Goal: Register for event/course

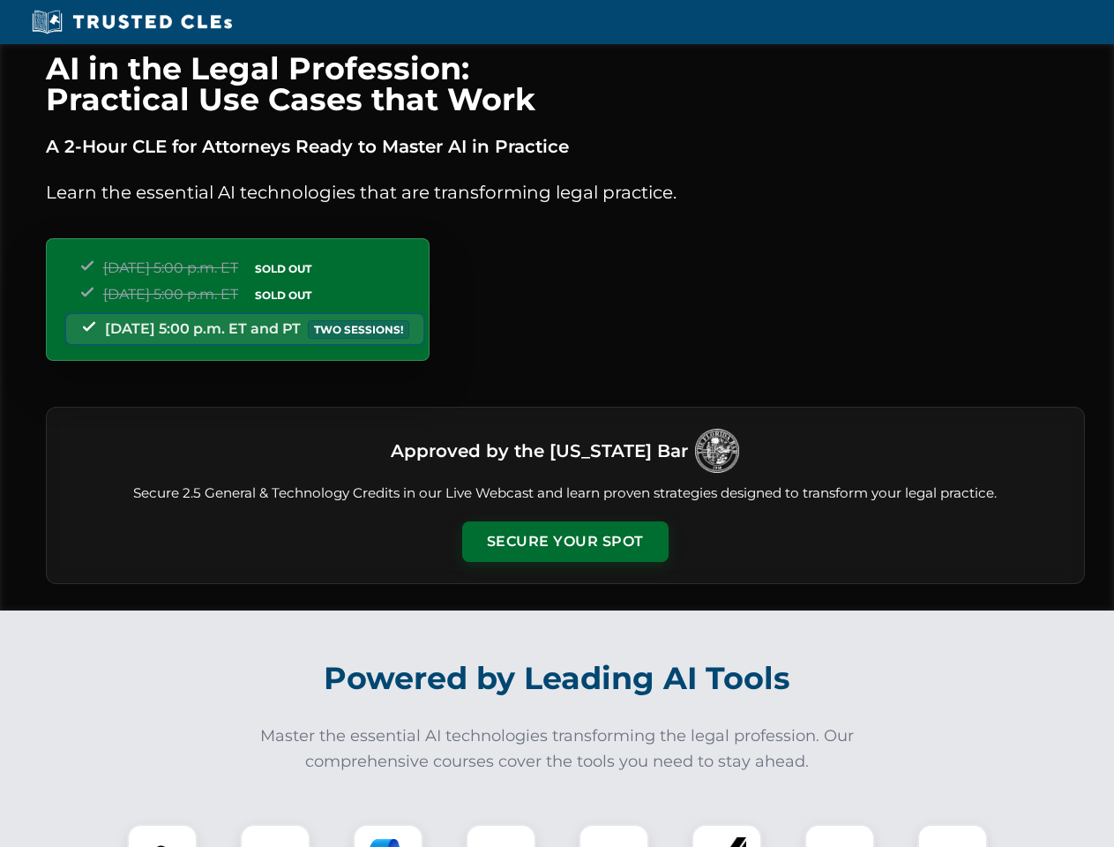
click at [564, 541] on button "Secure Your Spot" at bounding box center [565, 541] width 206 height 41
click at [162, 835] on img at bounding box center [162, 858] width 51 height 51
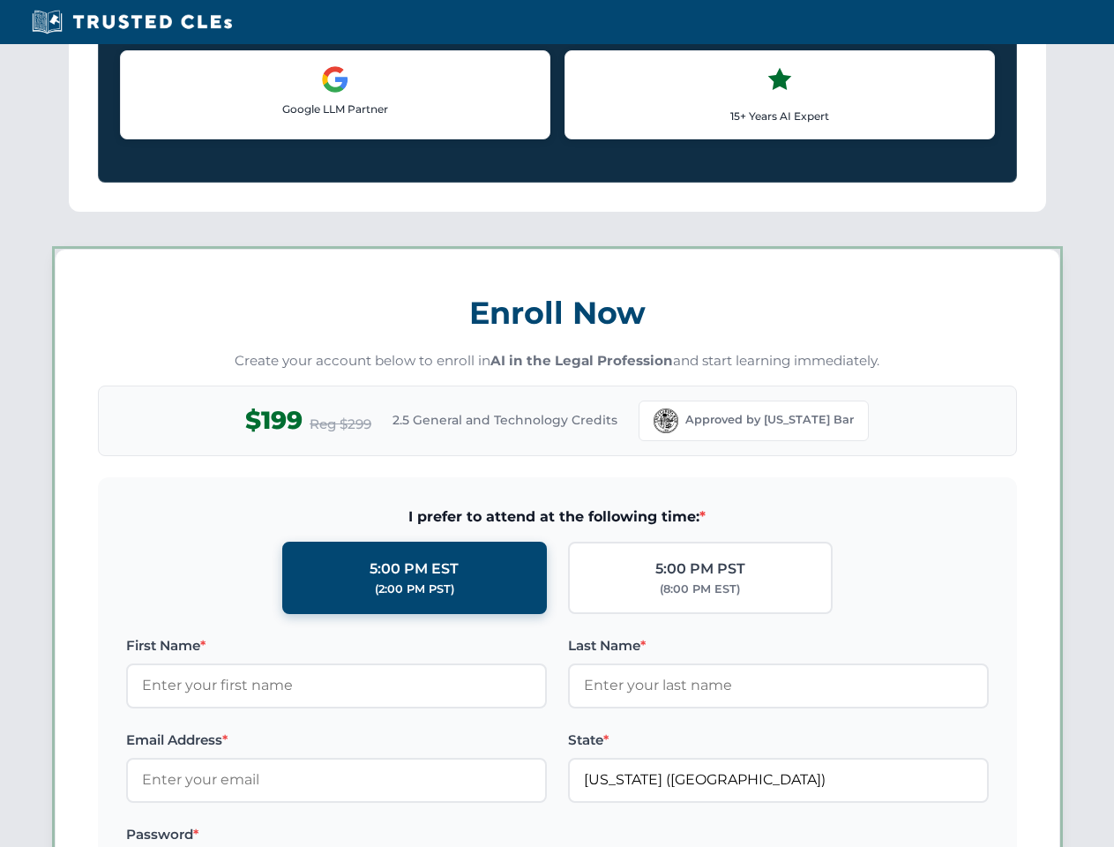
click at [388, 835] on label "Password *" at bounding box center [336, 834] width 421 height 21
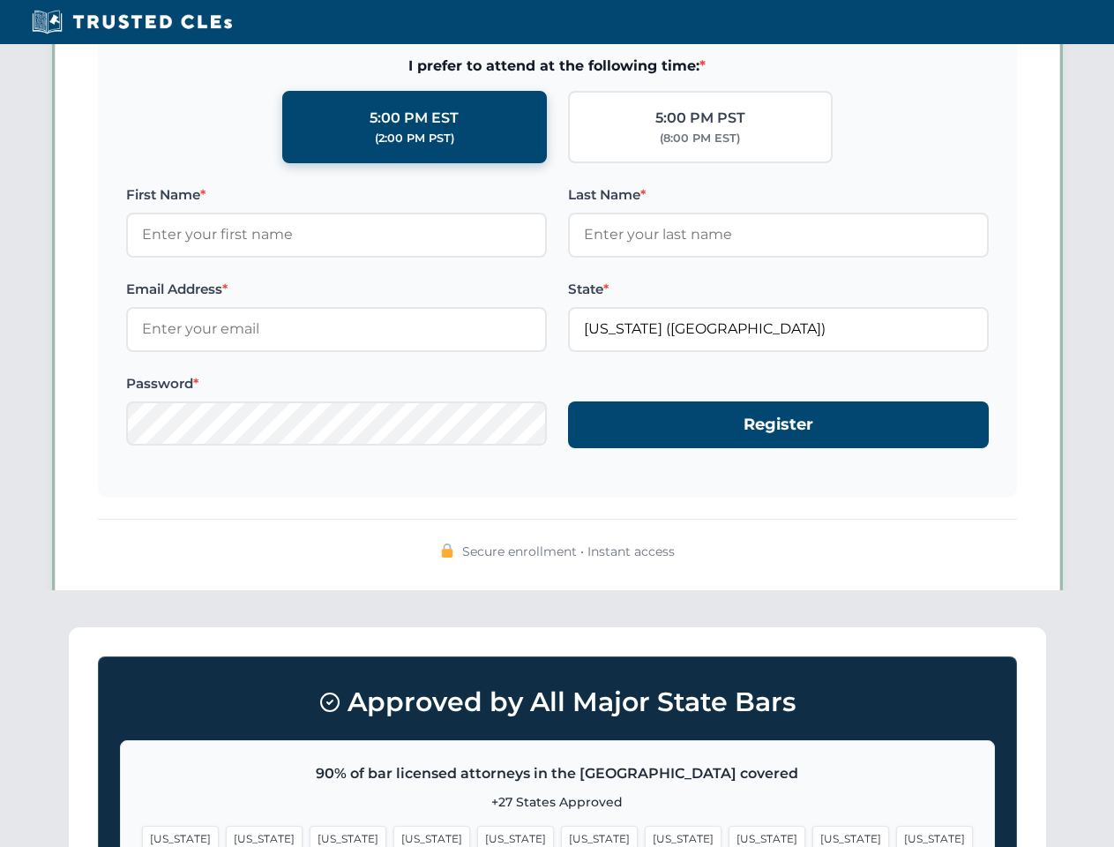
click at [812, 835] on span "[US_STATE]" at bounding box center [850, 838] width 77 height 26
